Goal: Navigation & Orientation: Find specific page/section

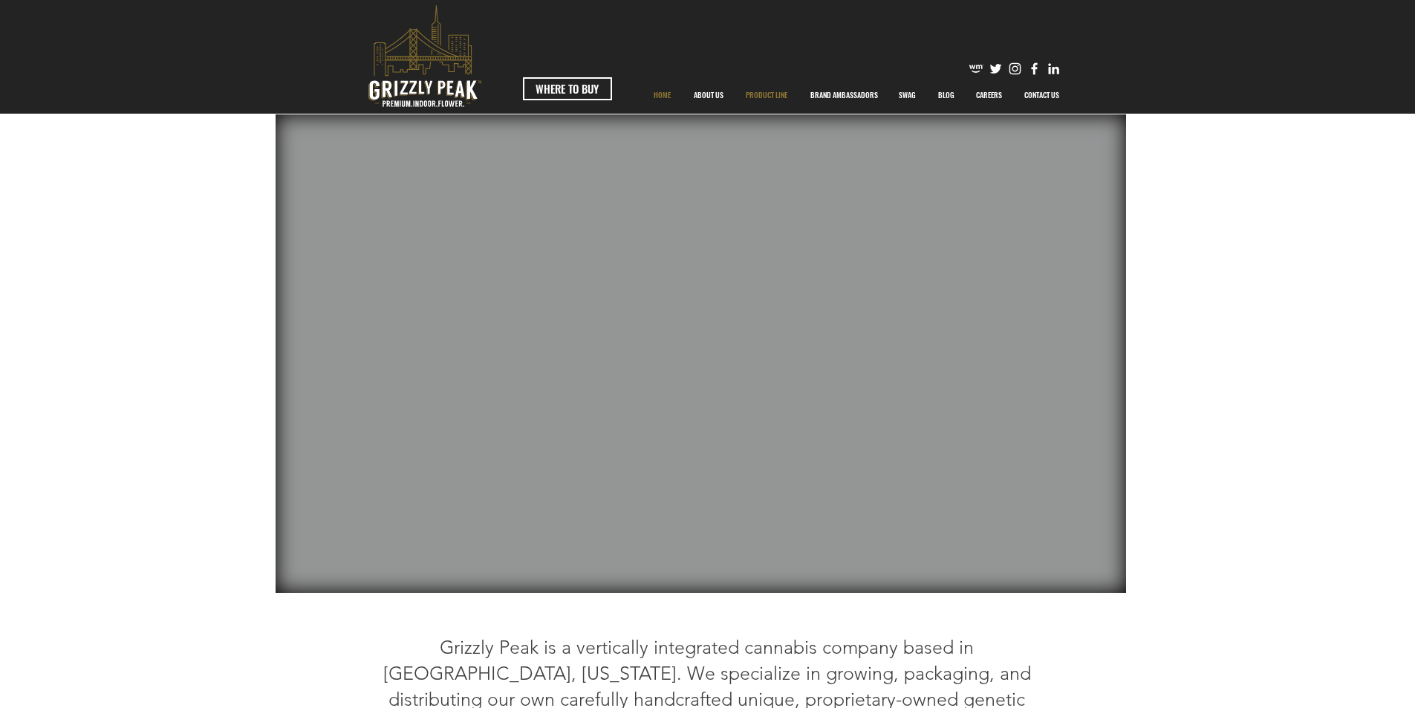
click at [775, 96] on p "PRODUCT LINE" at bounding box center [766, 95] width 56 height 37
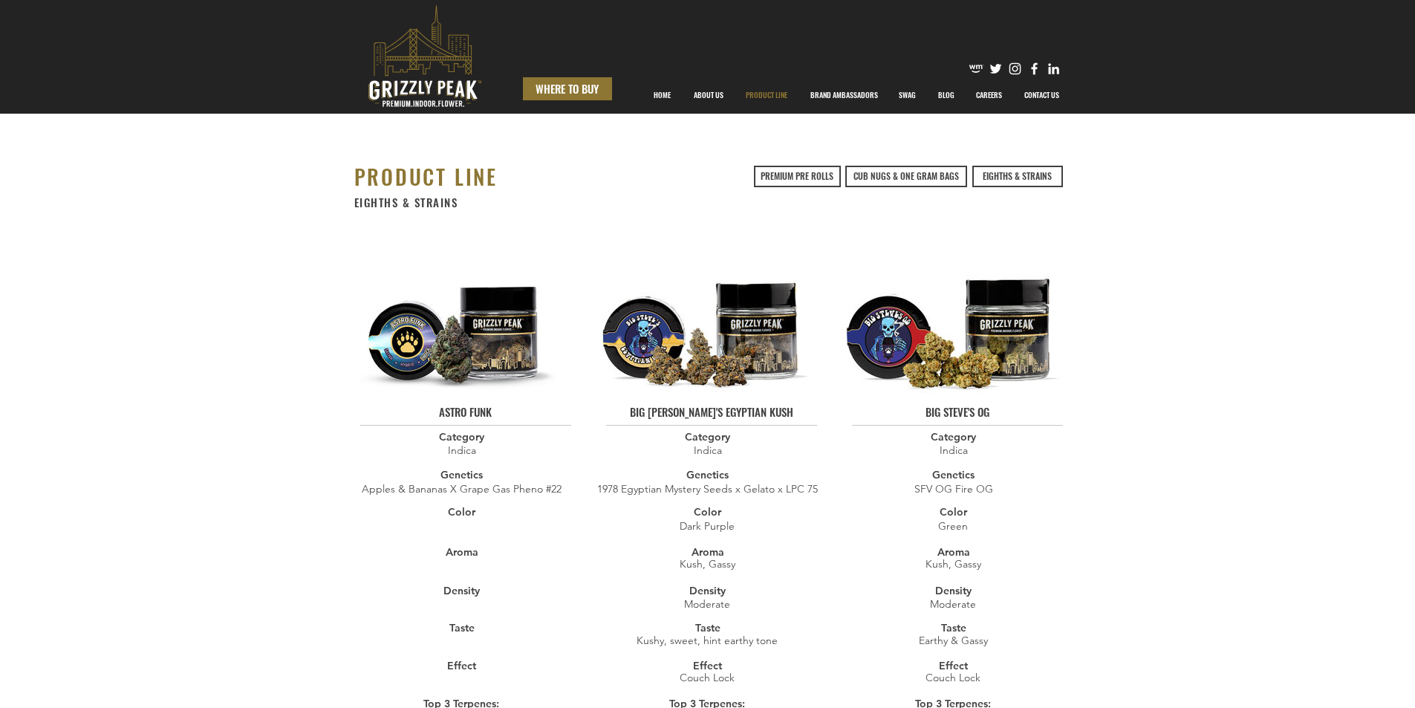
click at [558, 85] on span "WHERE TO BUY" at bounding box center [567, 89] width 63 height 16
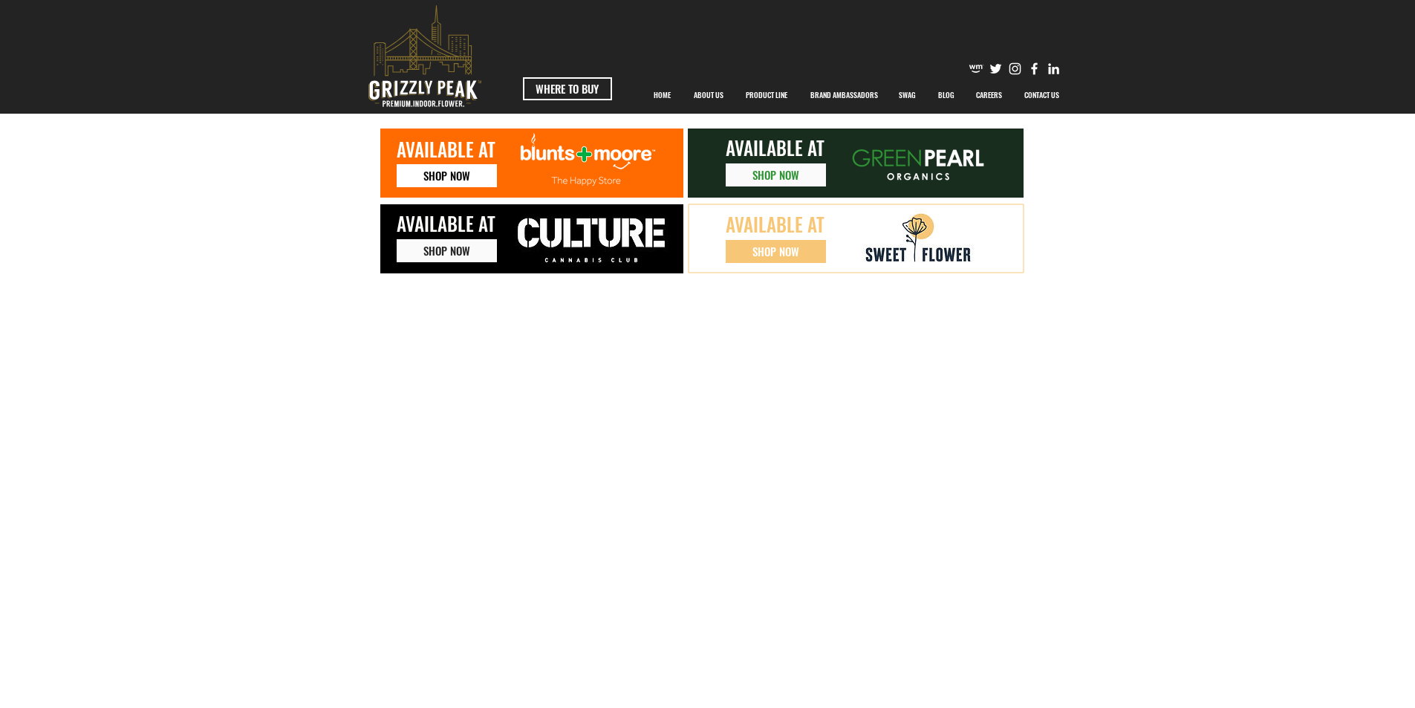
click at [444, 179] on span "SHOP NOW" at bounding box center [446, 176] width 47 height 16
click at [435, 250] on span "SHOP NOW" at bounding box center [446, 251] width 47 height 16
click at [767, 250] on span "SHOP NOW" at bounding box center [775, 252] width 47 height 16
click at [746, 154] on span "AVAILABLE AT" at bounding box center [775, 147] width 99 height 27
click at [765, 171] on span "SHOP NOW" at bounding box center [775, 175] width 47 height 16
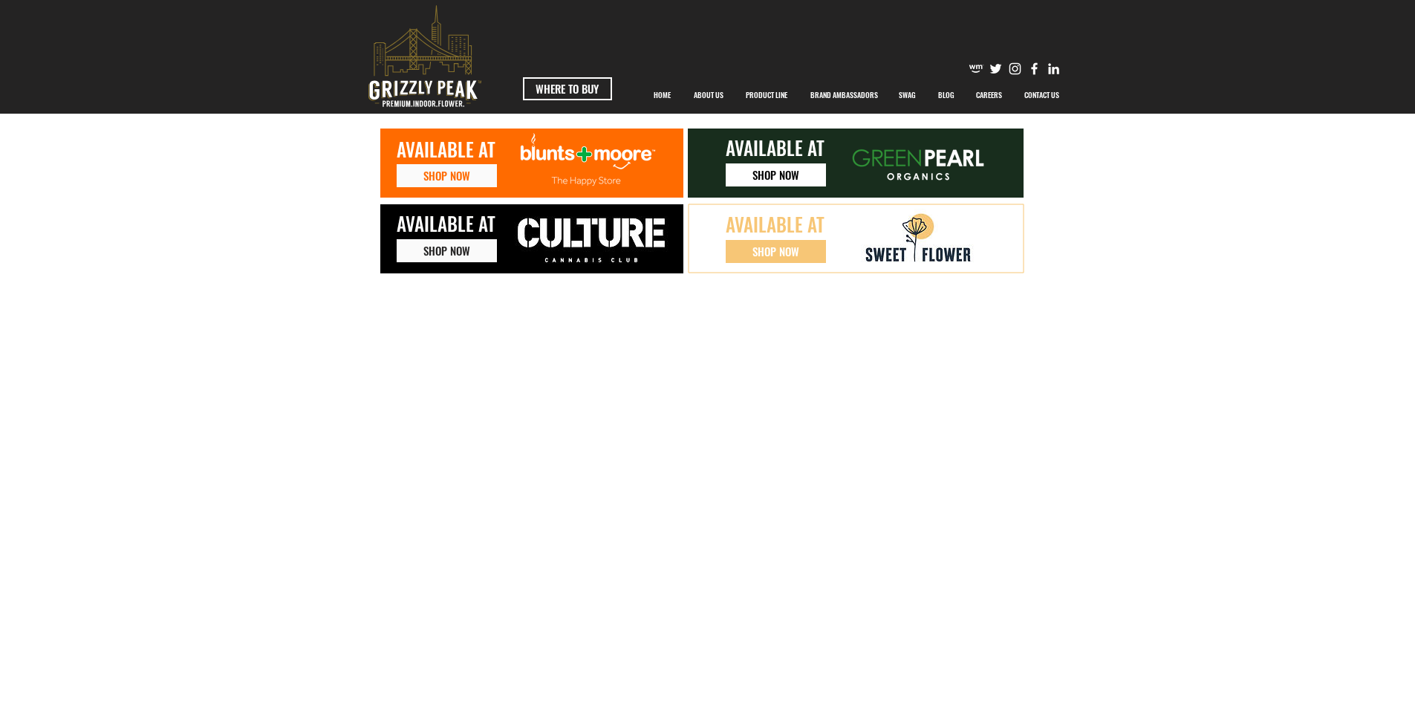
click at [767, 164] on link "SHOP NOW" at bounding box center [776, 174] width 100 height 23
drag, startPoint x: 218, startPoint y: 582, endPoint x: 299, endPoint y: 544, distance: 88.7
click at [218, 582] on div "SHOP NOW AVAILABLE AT SHOP NOW AVAILABLE AT SHOP NOW AVAILABLE AT SHOP NOW AVAI…" at bounding box center [707, 493] width 1415 height 759
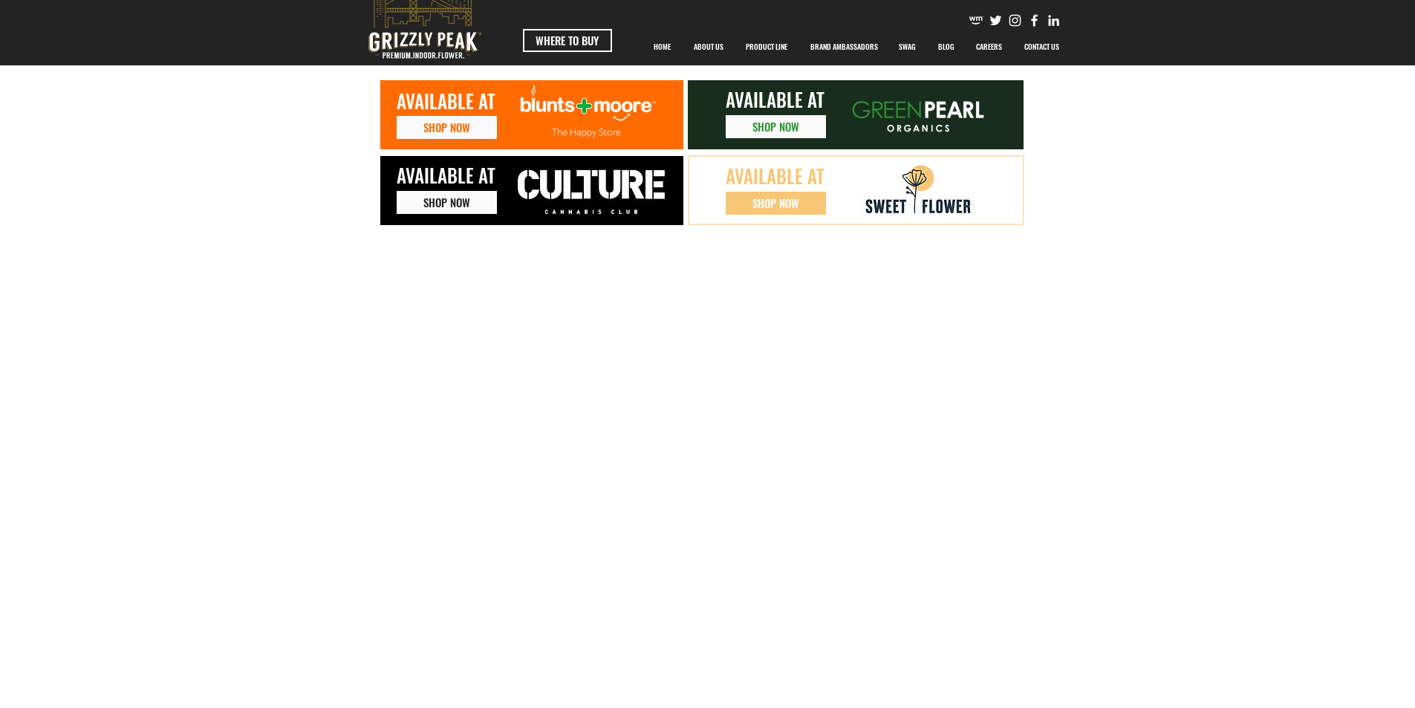
scroll to position [74, 0]
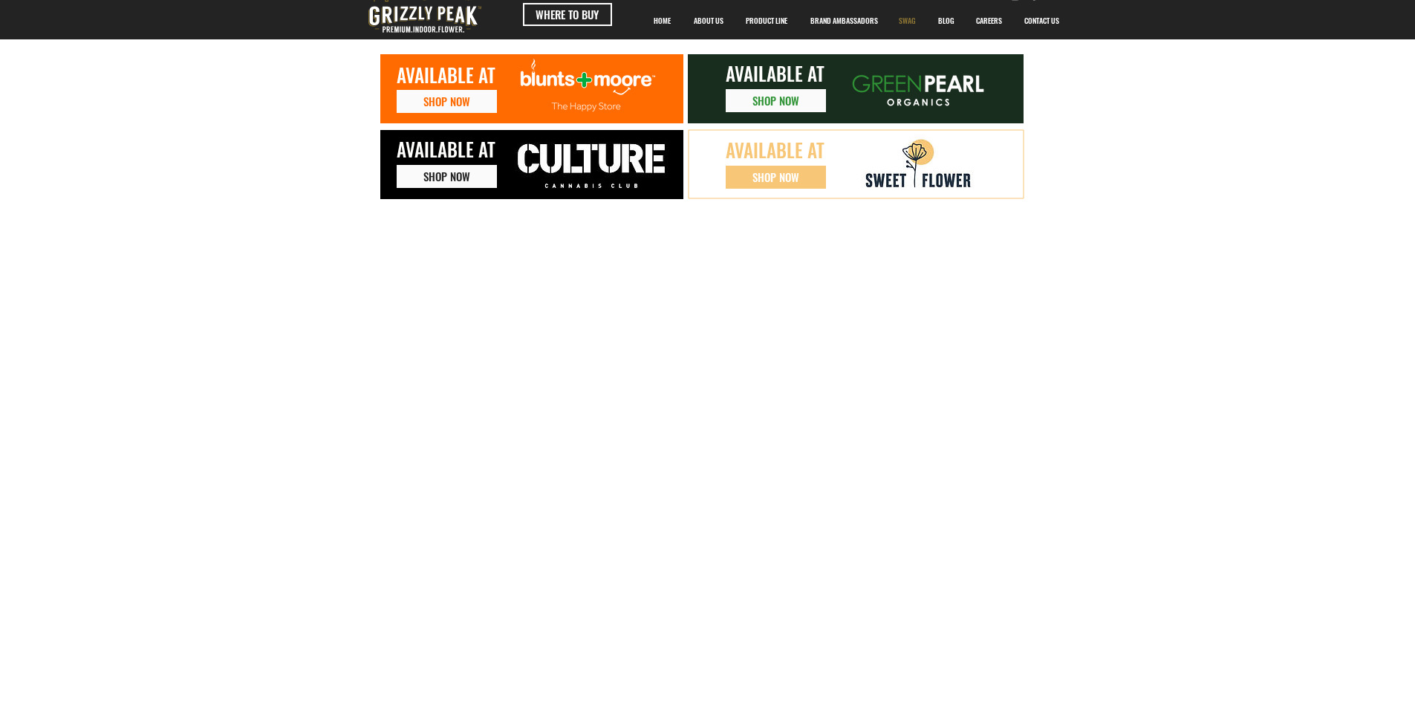
click at [910, 19] on p "SWAG" at bounding box center [907, 20] width 32 height 37
